Goal: Task Accomplishment & Management: Use online tool/utility

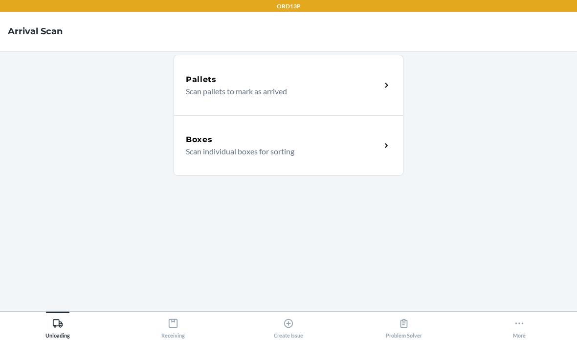
scroll to position [39, 0]
click at [409, 327] on div "Problem Solver" at bounding box center [404, 327] width 36 height 24
click at [173, 334] on div "Receiving" at bounding box center [172, 327] width 23 height 24
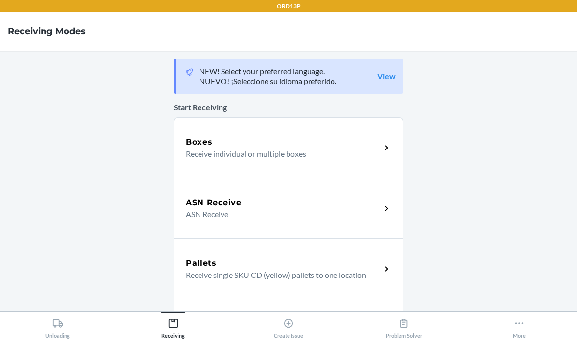
click at [298, 117] on div "Boxes Receive individual or multiple boxes" at bounding box center [289, 147] width 230 height 61
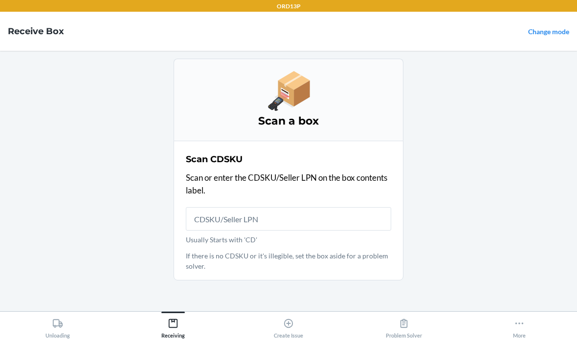
click at [316, 207] on input "Usually Starts with 'CD'" at bounding box center [288, 218] width 205 height 23
click at [384, 207] on input "Usually Starts with 'CD'" at bounding box center [288, 218] width 205 height 23
click at [382, 207] on input "Usually Starts with 'CD'" at bounding box center [288, 218] width 205 height 23
click at [363, 207] on input "Usually Starts with 'CD'" at bounding box center [288, 218] width 205 height 23
click at [351, 207] on input "Usually Starts with 'CD'" at bounding box center [288, 218] width 205 height 23
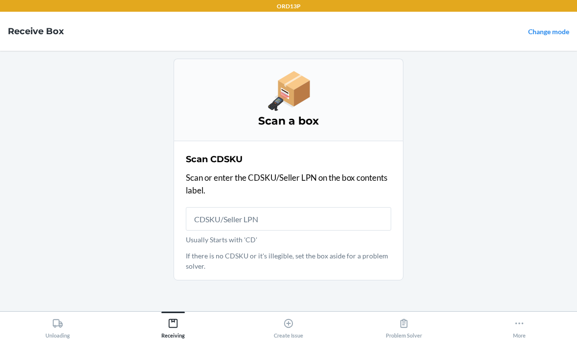
click at [351, 207] on input "Usually Starts with 'CD'" at bounding box center [288, 218] width 205 height 23
click at [320, 207] on input "Usually Starts with 'CD'" at bounding box center [288, 218] width 205 height 23
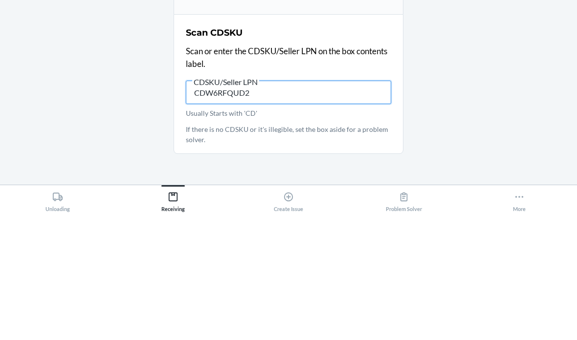
type input "CDW6RFQUD27"
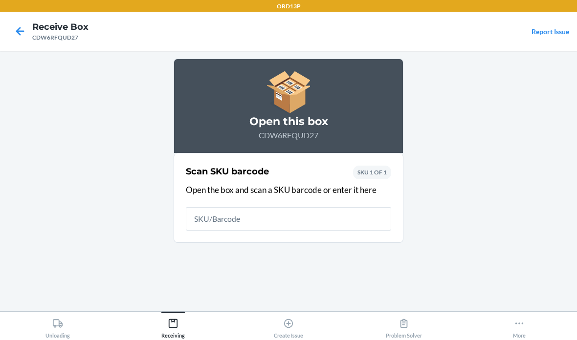
click at [287, 207] on input "text" at bounding box center [288, 218] width 205 height 23
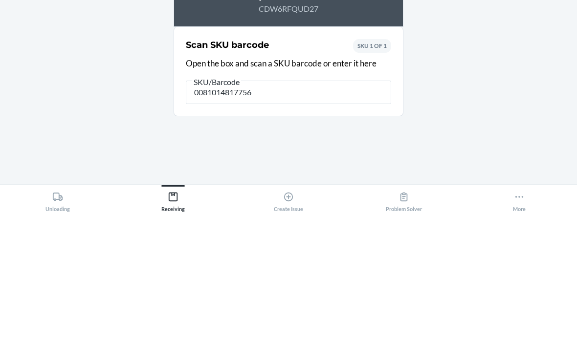
type input "00810148177560"
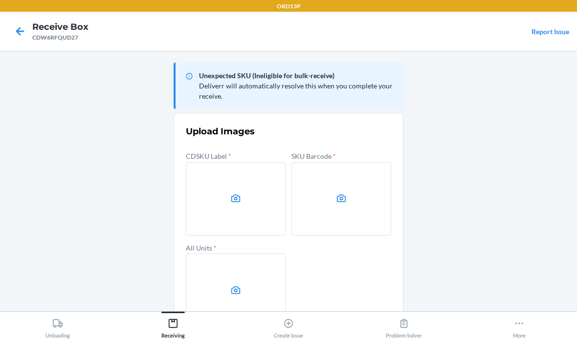
click at [242, 165] on label at bounding box center [236, 198] width 100 height 73
click at [0, 0] on input "file" at bounding box center [0, 0] width 0 height 0
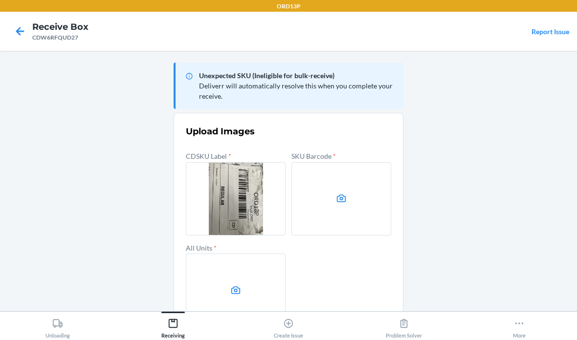
click at [341, 192] on label at bounding box center [342, 198] width 100 height 73
click at [0, 0] on input "file" at bounding box center [0, 0] width 0 height 0
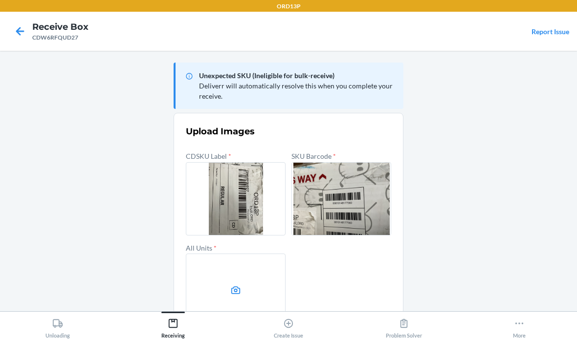
click at [236, 297] on label at bounding box center [236, 290] width 100 height 73
click at [0, 0] on input "file" at bounding box center [0, 0] width 0 height 0
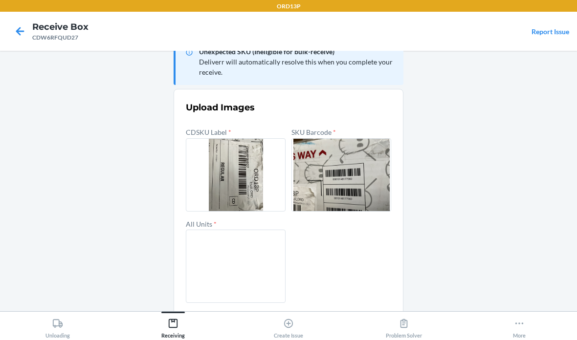
scroll to position [23, 0]
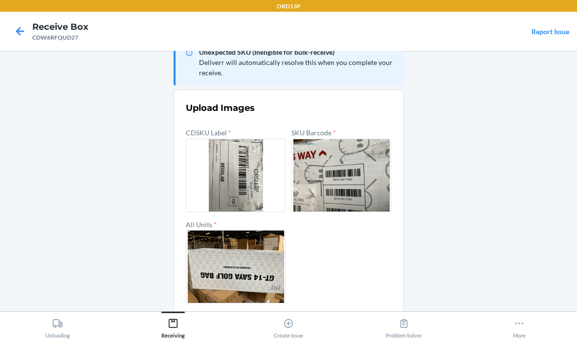
click at [376, 319] on button "Confirm" at bounding box center [288, 327] width 205 height 23
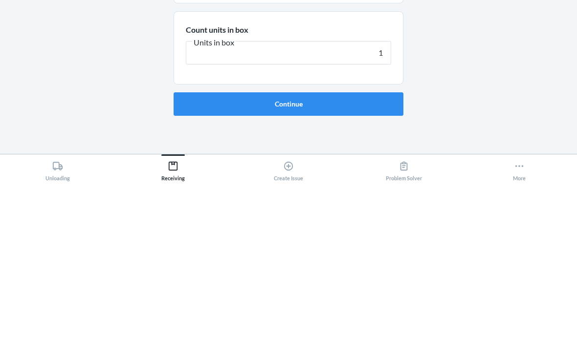
type input "1"
click at [312, 250] on button "Continue" at bounding box center [289, 261] width 230 height 23
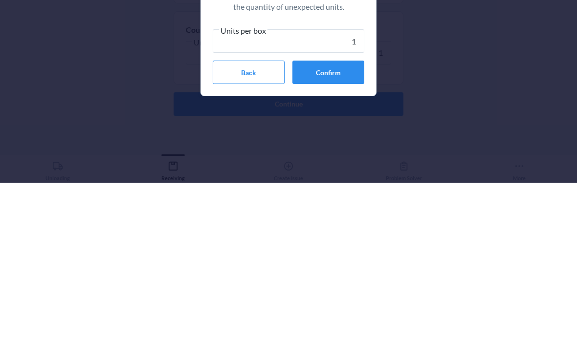
type input "1"
click at [350, 218] on button "Confirm" at bounding box center [329, 229] width 72 height 23
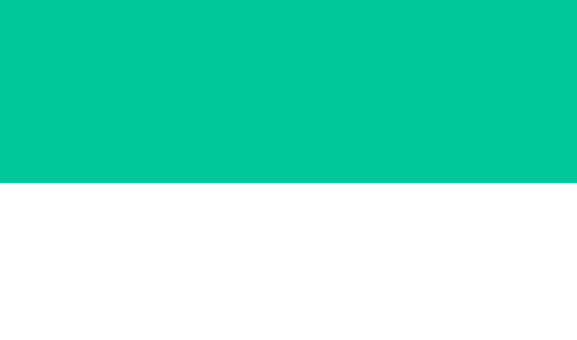
scroll to position [39, 0]
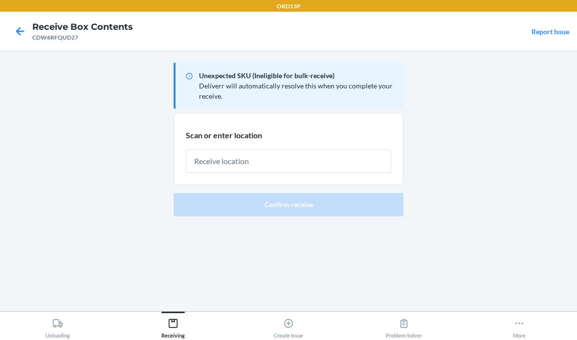
click at [352, 150] on input "text" at bounding box center [288, 161] width 205 height 23
click at [346, 150] on input "text" at bounding box center [288, 161] width 205 height 23
click at [361, 150] on input "text" at bounding box center [288, 161] width 205 height 23
click at [273, 150] on input "text" at bounding box center [288, 161] width 205 height 23
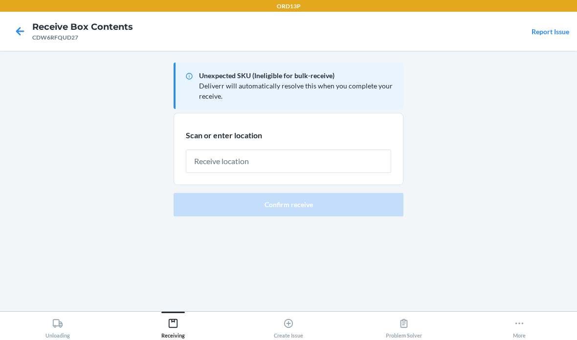
click at [273, 150] on input "text" at bounding box center [288, 161] width 205 height 23
click at [361, 150] on input "text" at bounding box center [288, 161] width 205 height 23
click at [275, 158] on input "text" at bounding box center [288, 161] width 205 height 23
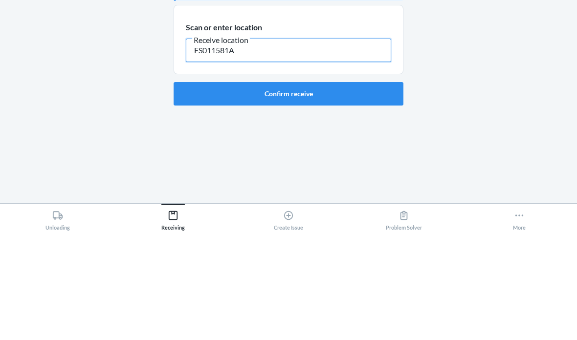
type input "FS011581A"
click at [321, 190] on button "Confirm receive" at bounding box center [289, 201] width 230 height 23
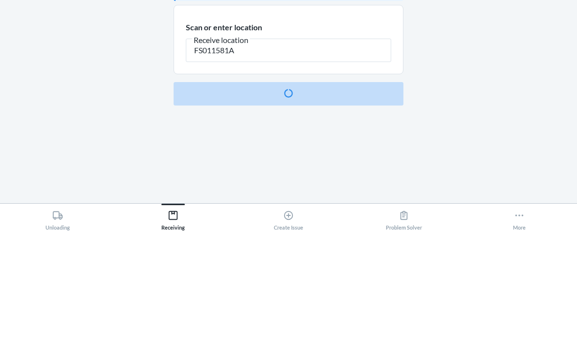
scroll to position [39, 0]
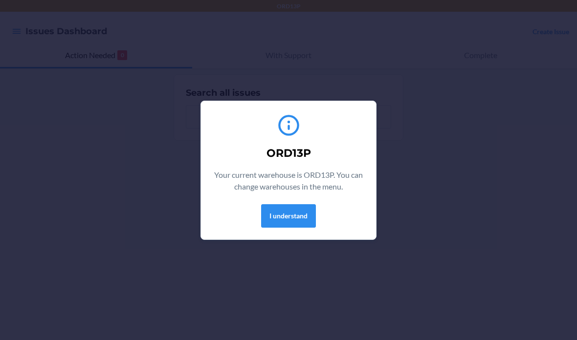
click at [287, 236] on section "ORD13P Your current warehouse is ORD13P. You can change warehouses in the menu.…" at bounding box center [289, 170] width 176 height 139
click at [291, 223] on button "I understand" at bounding box center [288, 215] width 55 height 23
